Goal: Information Seeking & Learning: Find specific page/section

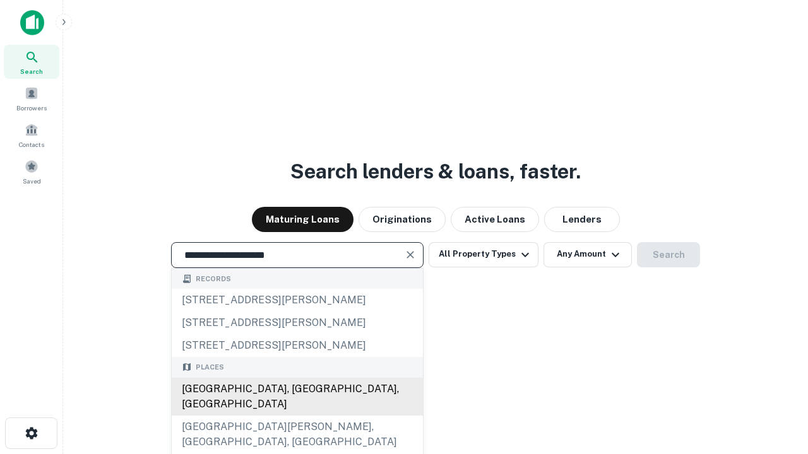
click at [297, 416] on div "[GEOGRAPHIC_DATA], [GEOGRAPHIC_DATA], [GEOGRAPHIC_DATA]" at bounding box center [297, 397] width 251 height 38
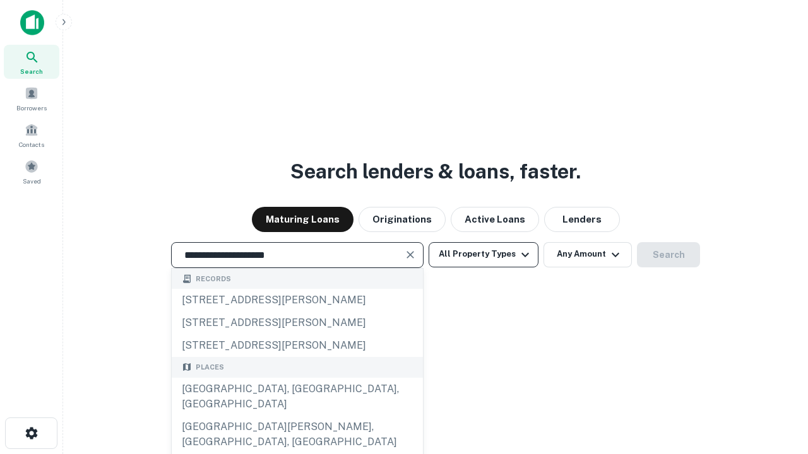
type input "**********"
click at [483, 254] on button "All Property Types" at bounding box center [483, 254] width 110 height 25
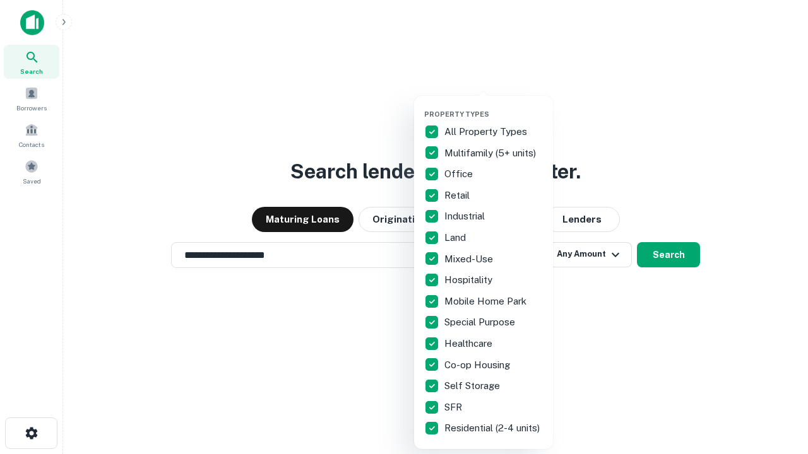
click at [493, 106] on button "button" at bounding box center [493, 106] width 139 height 1
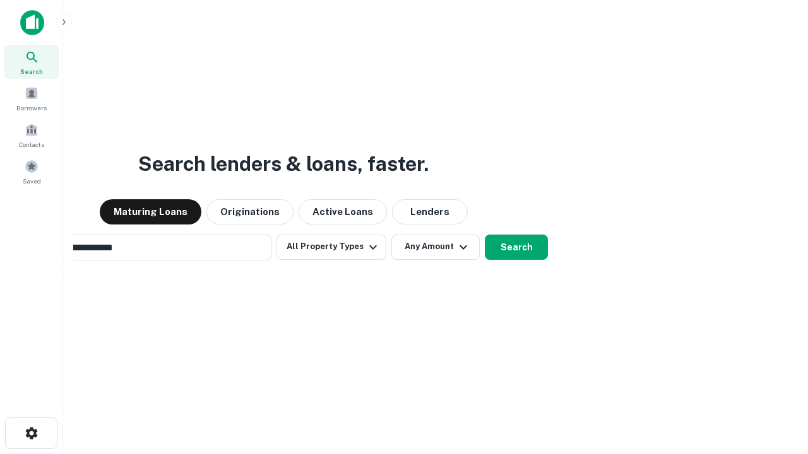
scroll to position [20, 0]
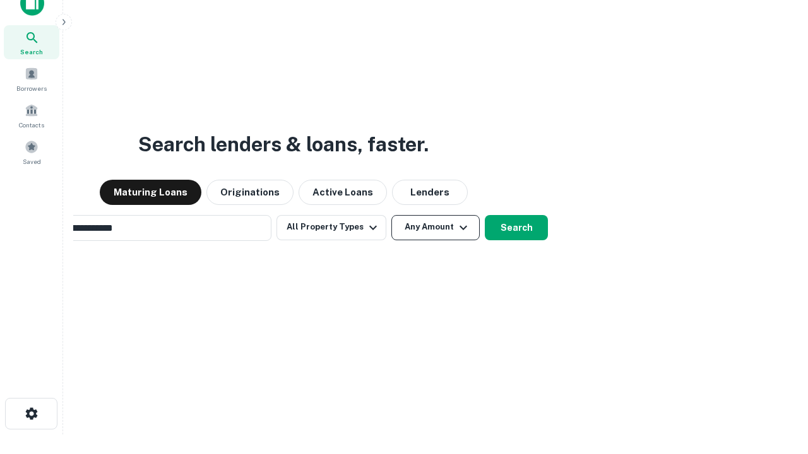
click at [391, 215] on button "Any Amount" at bounding box center [435, 227] width 88 height 25
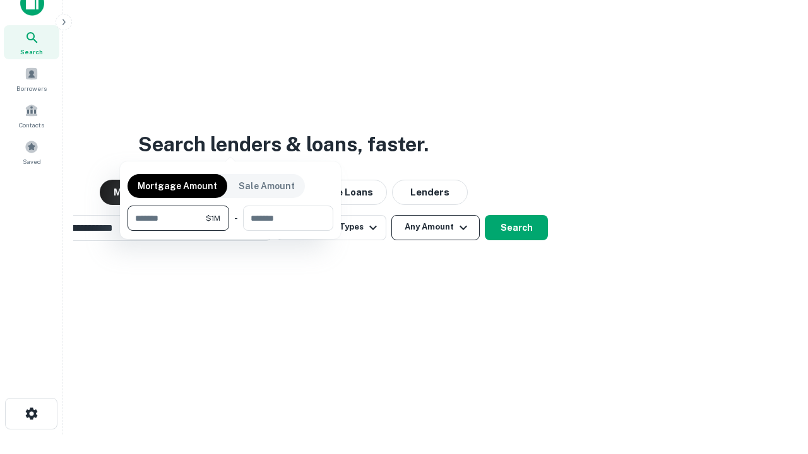
scroll to position [20, 0]
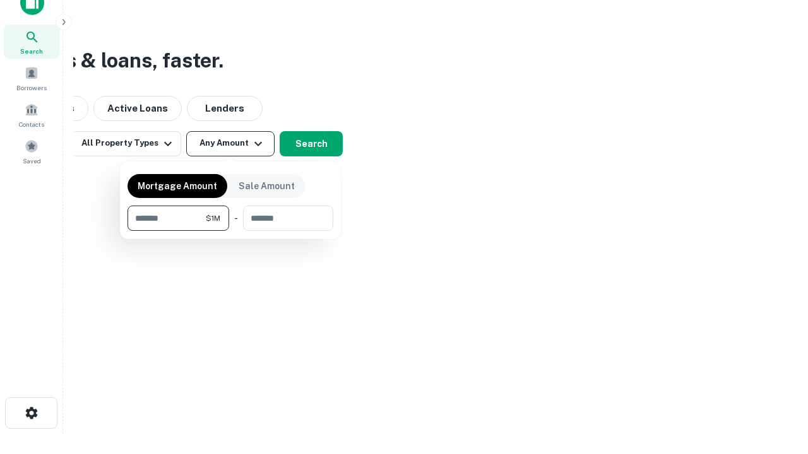
type input "*******"
click at [230, 231] on button "button" at bounding box center [230, 231] width 206 height 1
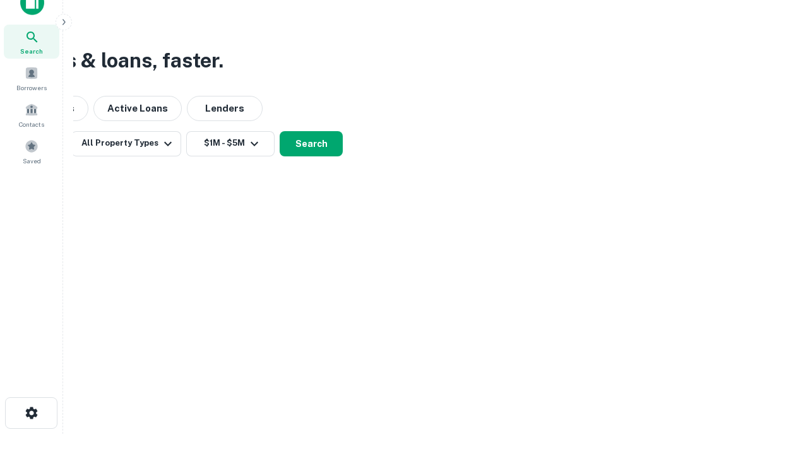
scroll to position [20, 0]
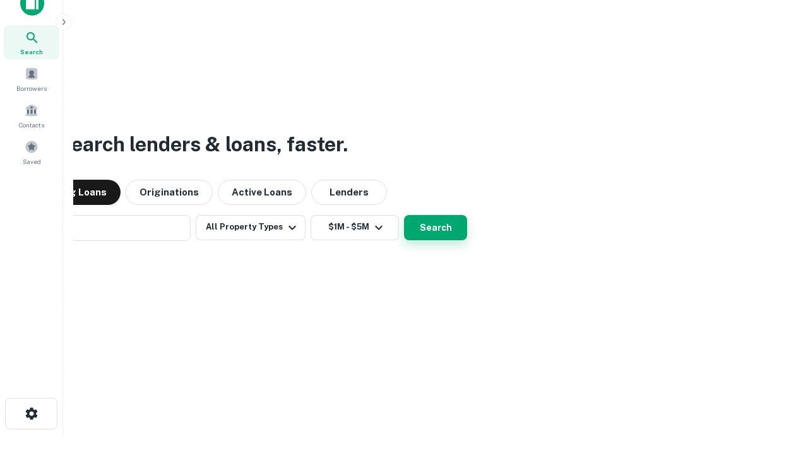
click at [404, 215] on button "Search" at bounding box center [435, 227] width 63 height 25
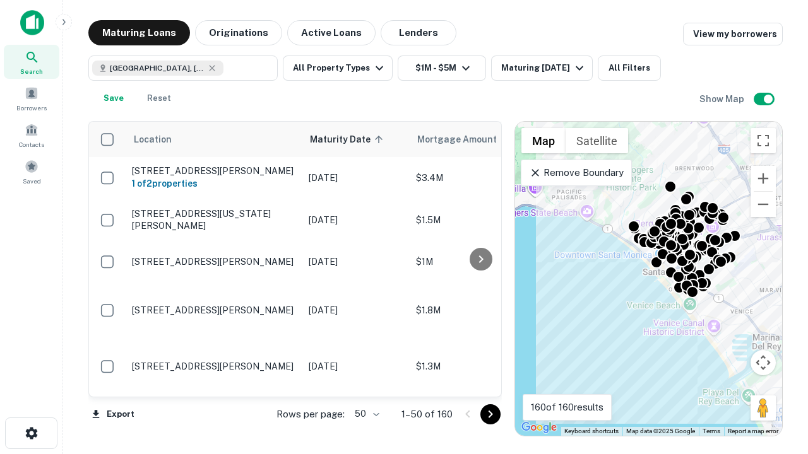
click at [365, 414] on body "Search Borrowers Contacts Saved Maturing Loans Originations Active Loans Lender…" at bounding box center [404, 227] width 808 height 454
click at [365, 382] on li "25" at bounding box center [365, 382] width 37 height 23
